Goal: Answer question/provide support

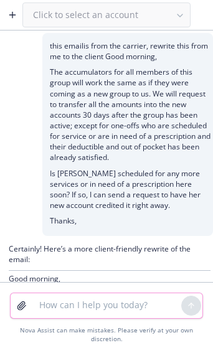
click at [60, 303] on textarea at bounding box center [107, 305] width 150 height 25
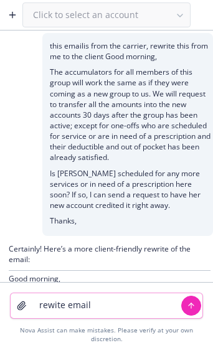
paste textarea "could you please review the email template below and Navigator to review docume…"
type textarea "rewite email could you please review the email template below and Navigator to …"
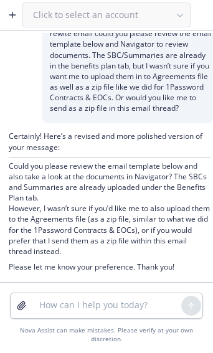
scroll to position [1082, 0]
click at [97, 304] on textarea at bounding box center [107, 305] width 150 height 25
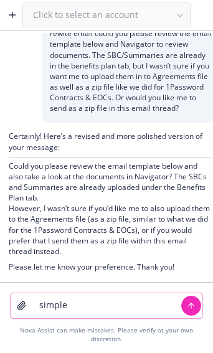
type textarea "simpler"
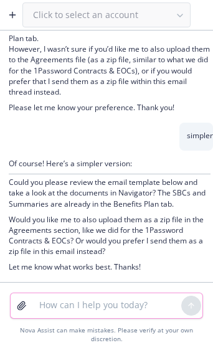
scroll to position [1242, 0]
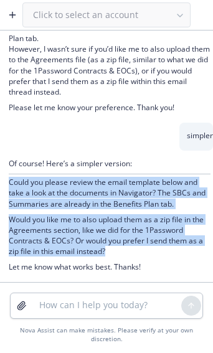
drag, startPoint x: 126, startPoint y: 247, endPoint x: 4, endPoint y: 183, distance: 138.0
click at [4, 183] on div "Of course! Here’s a simpler version: Could you please review the email template…" at bounding box center [106, 216] width 213 height 131
copy div "Could you please review the email template below and take a look at the documen…"
